Goal: Navigation & Orientation: Find specific page/section

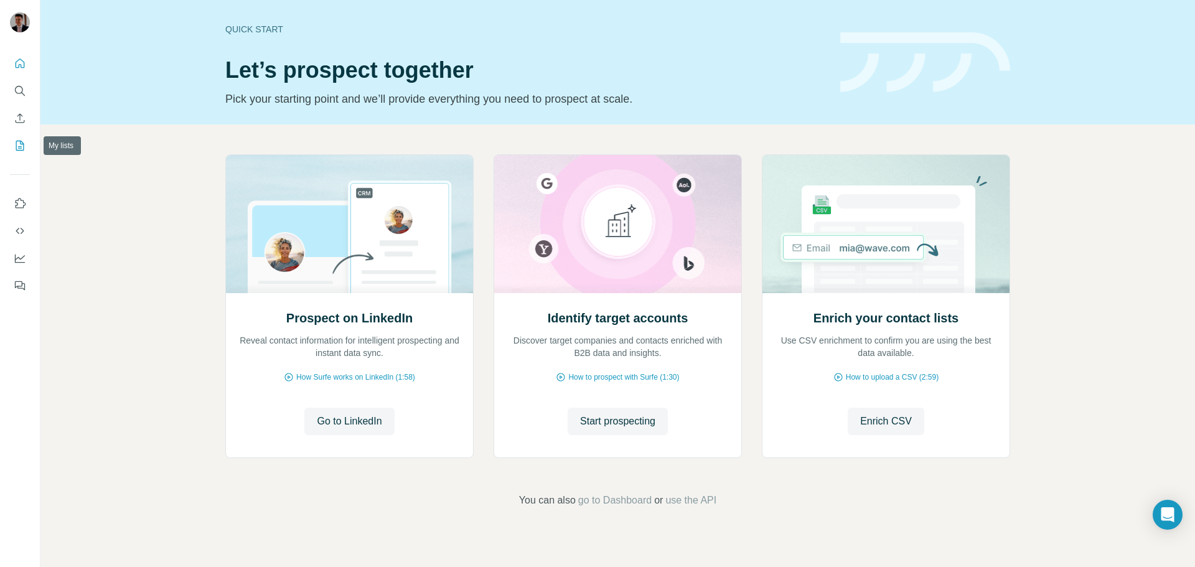
click at [22, 148] on icon "My lists" at bounding box center [20, 145] width 12 height 12
